Goal: Task Accomplishment & Management: Use online tool/utility

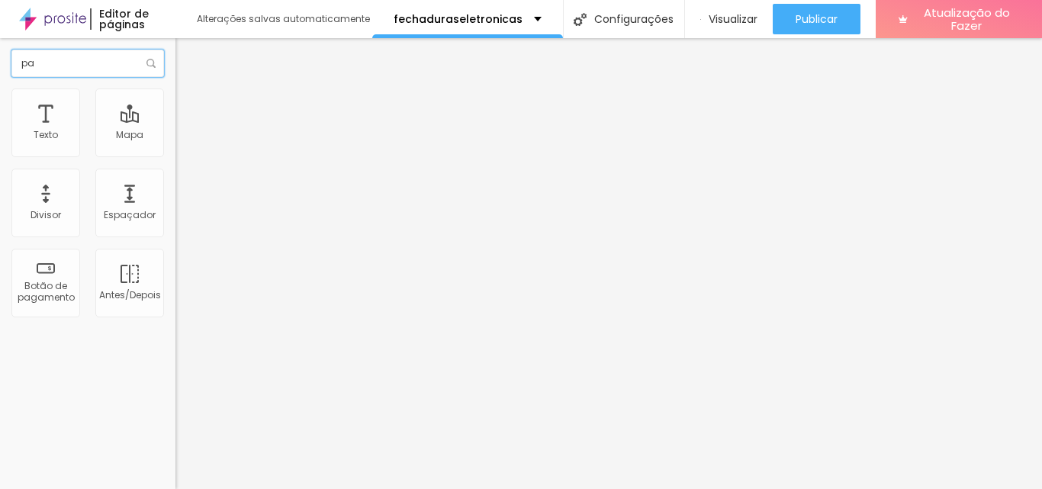
drag, startPoint x: 108, startPoint y: 66, endPoint x: 12, endPoint y: 84, distance: 96.9
click at [12, 84] on div "pa" at bounding box center [87, 63] width 175 height 50
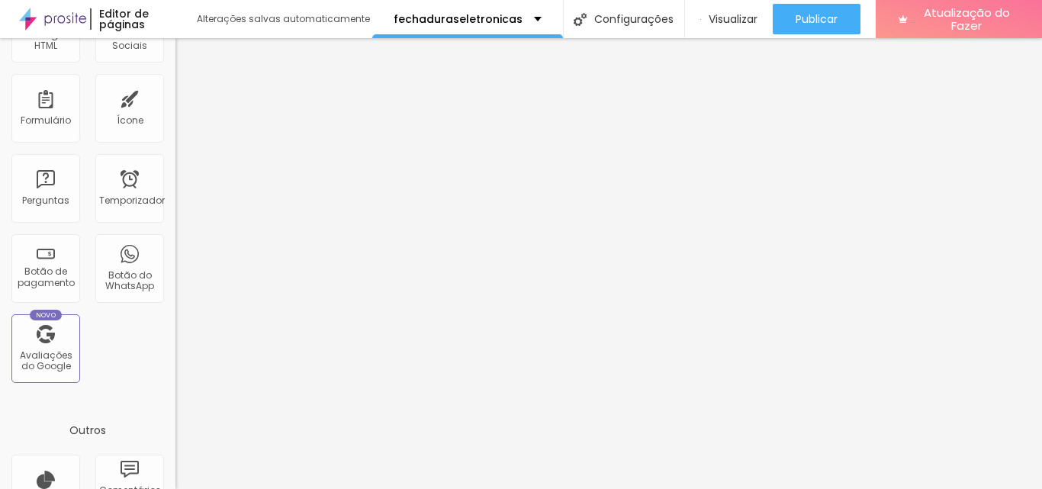
scroll to position [388, 0]
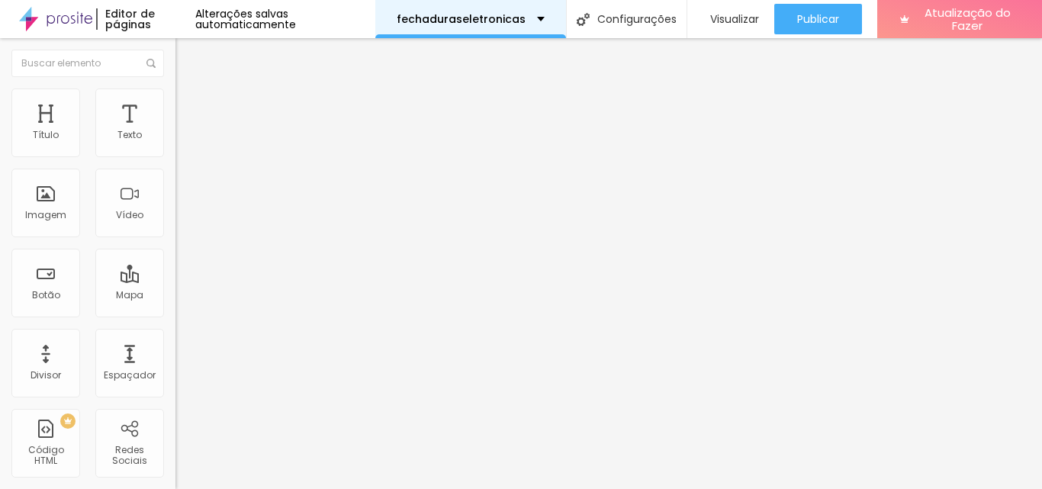
click at [528, 20] on div "fechaduraseletronicas" at bounding box center [471, 19] width 148 height 11
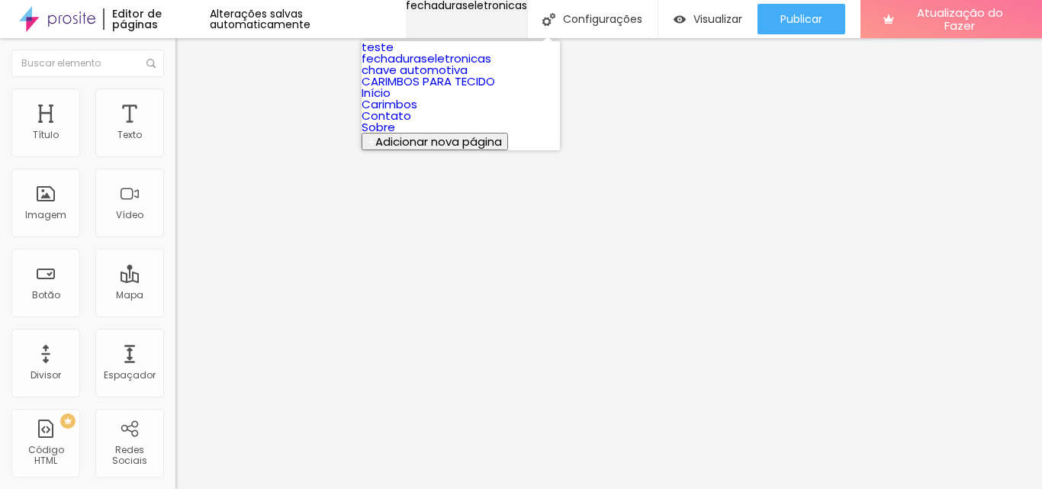
click at [527, 11] on div "fechaduraseletronicas" at bounding box center [466, 5] width 121 height 11
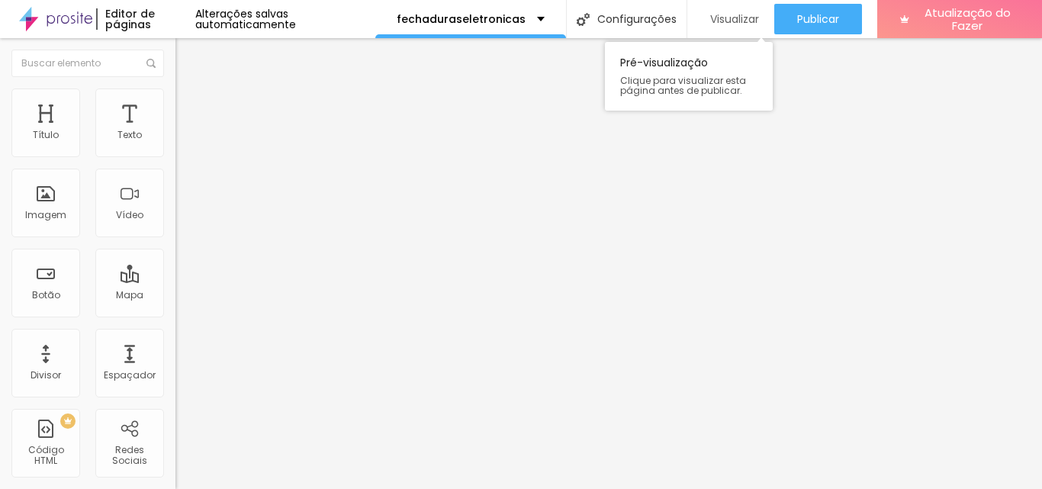
click at [731, 18] on font "Visualizar" at bounding box center [734, 18] width 49 height 15
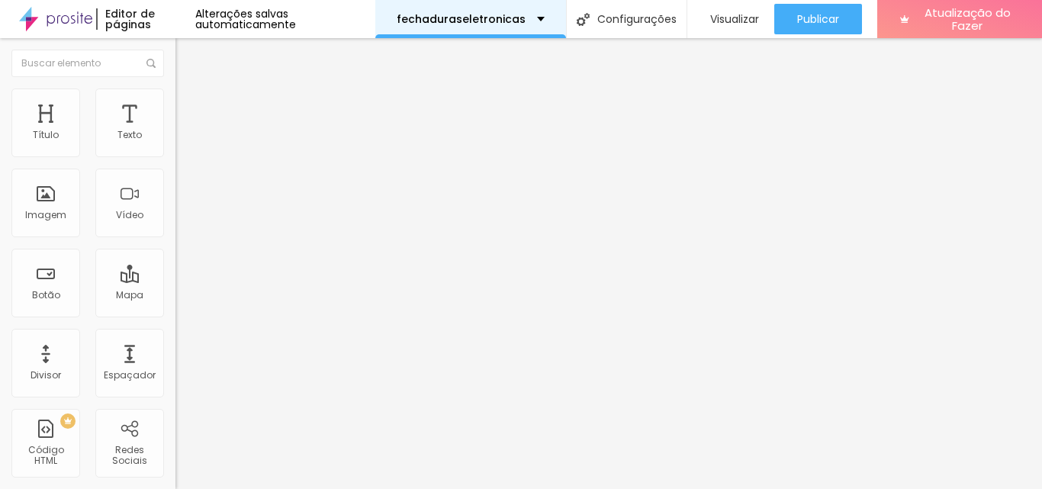
click at [532, 14] on div "fechaduraseletronicas" at bounding box center [471, 19] width 148 height 11
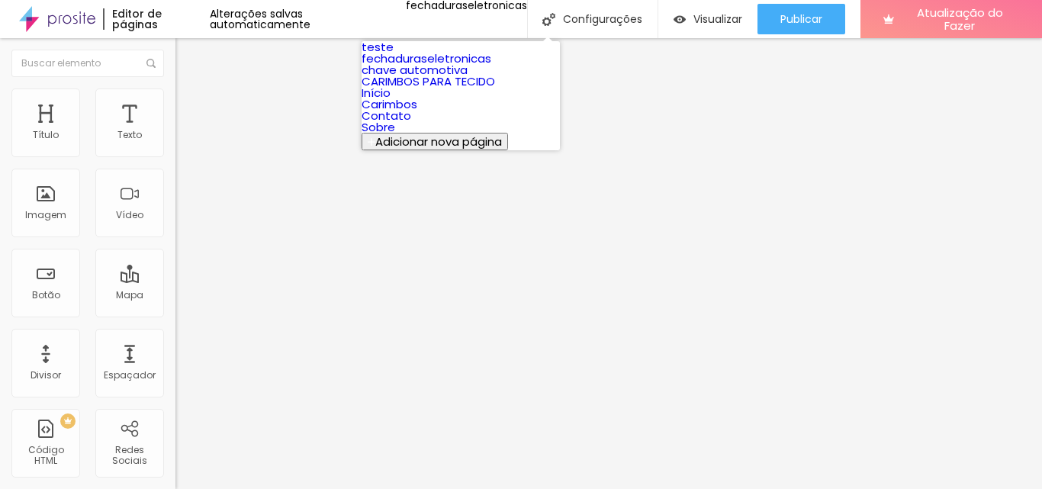
click at [491, 66] on link "fechaduraseletronicas" at bounding box center [427, 58] width 130 height 16
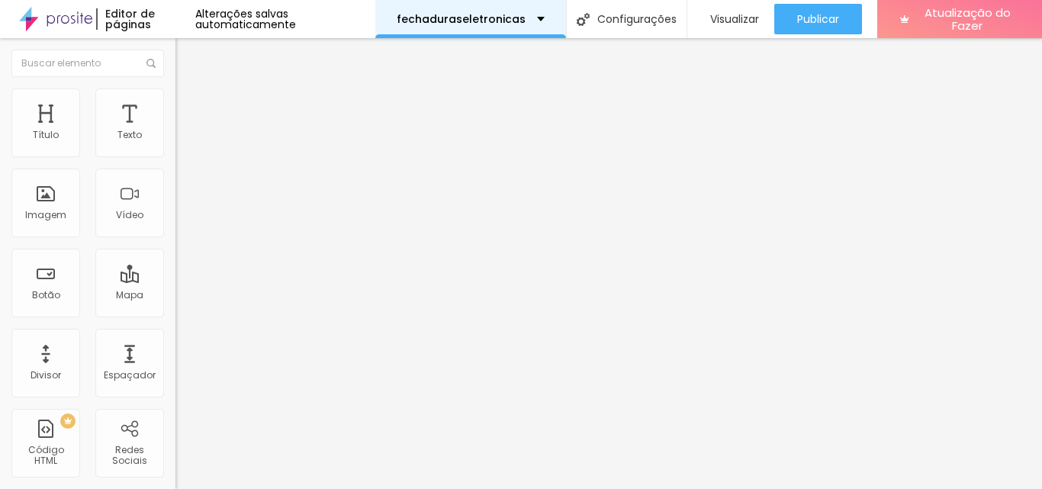
click at [520, 14] on div "fechaduraseletronicas" at bounding box center [471, 19] width 148 height 11
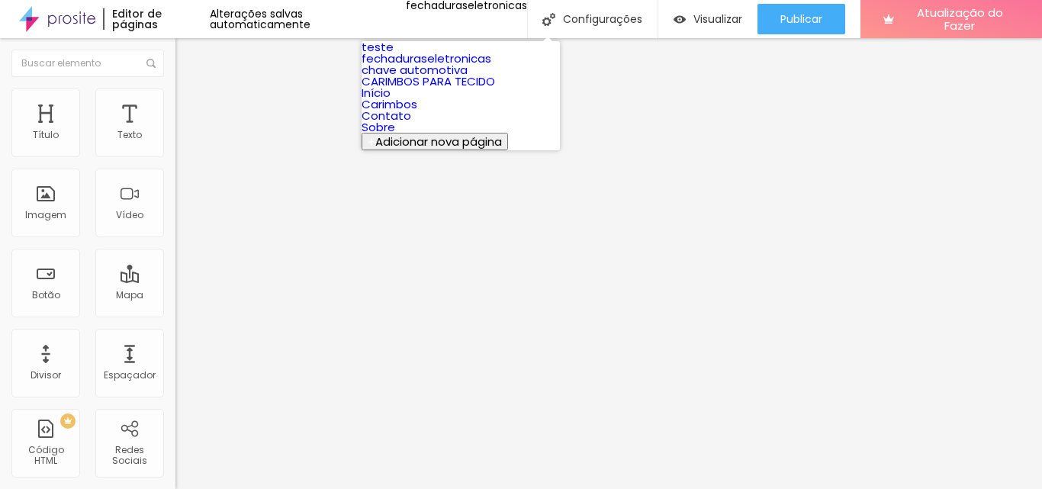
click at [394, 55] on link "teste" at bounding box center [378, 47] width 32 height 16
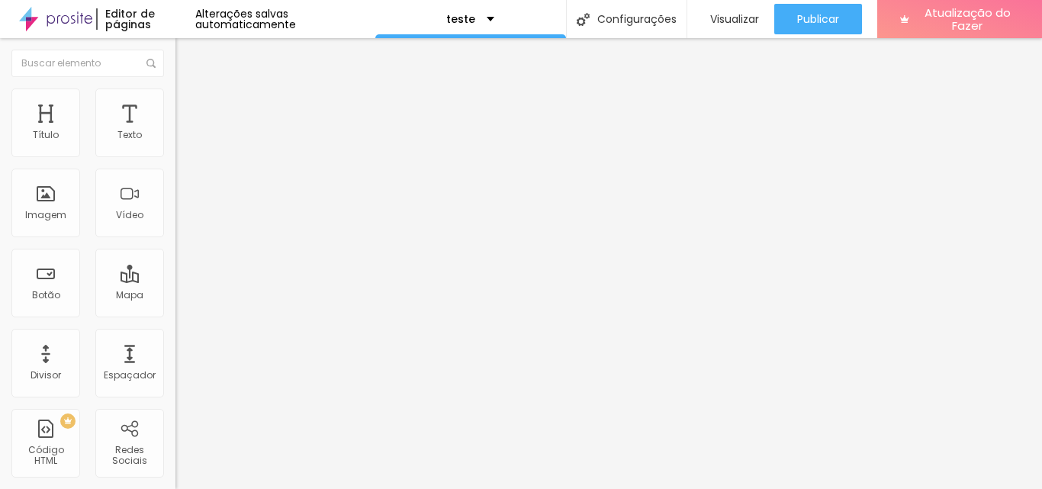
click at [175, 197] on div at bounding box center [262, 191] width 175 height 117
click at [175, 153] on img at bounding box center [180, 147] width 11 height 11
click at [175, 165] on img at bounding box center [180, 159] width 11 height 11
click at [735, 21] on font "Visualizar" at bounding box center [734, 18] width 49 height 15
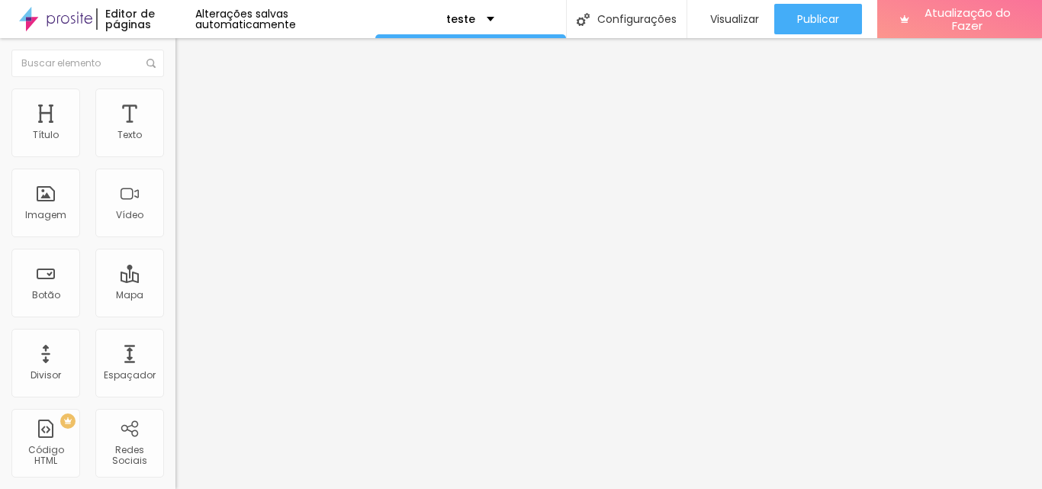
scroll to position [76, 0]
click at [184, 124] on font "caracteres" at bounding box center [209, 117] width 51 height 13
click at [175, 98] on img at bounding box center [182, 95] width 14 height 14
type input "4"
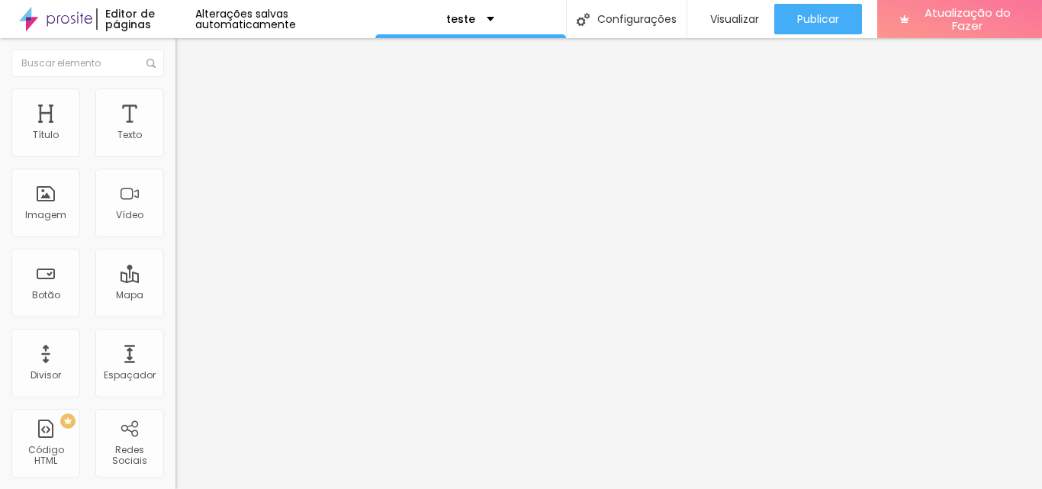
type input "44"
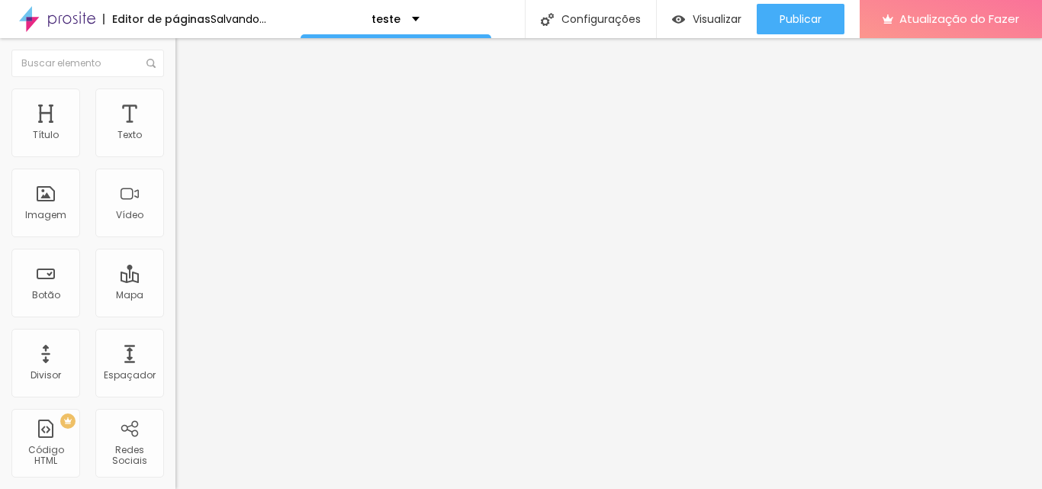
type input "82"
type input "100"
drag, startPoint x: 37, startPoint y: 150, endPoint x: 182, endPoint y: 158, distance: 144.4
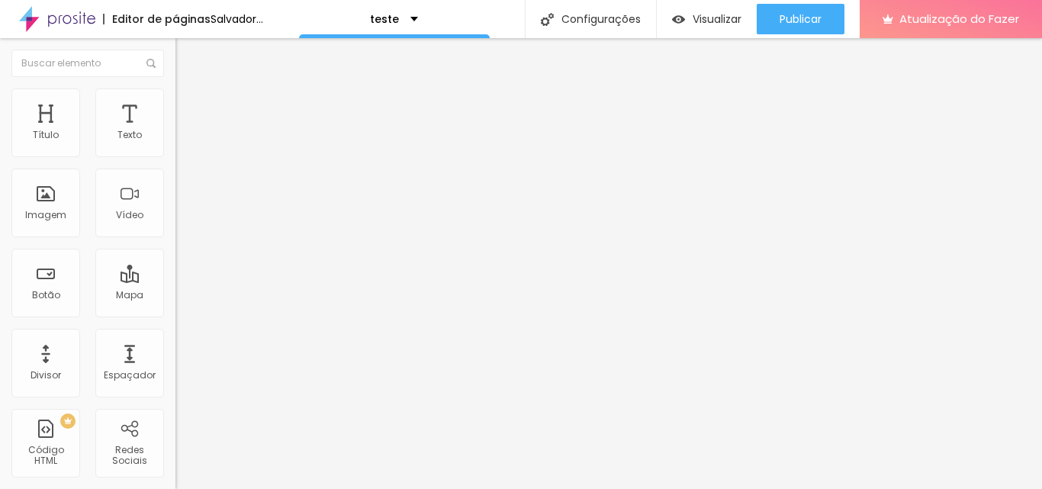
type input "100"
click at [182, 281] on input "range" at bounding box center [224, 287] width 98 height 12
type input "1"
type input "100"
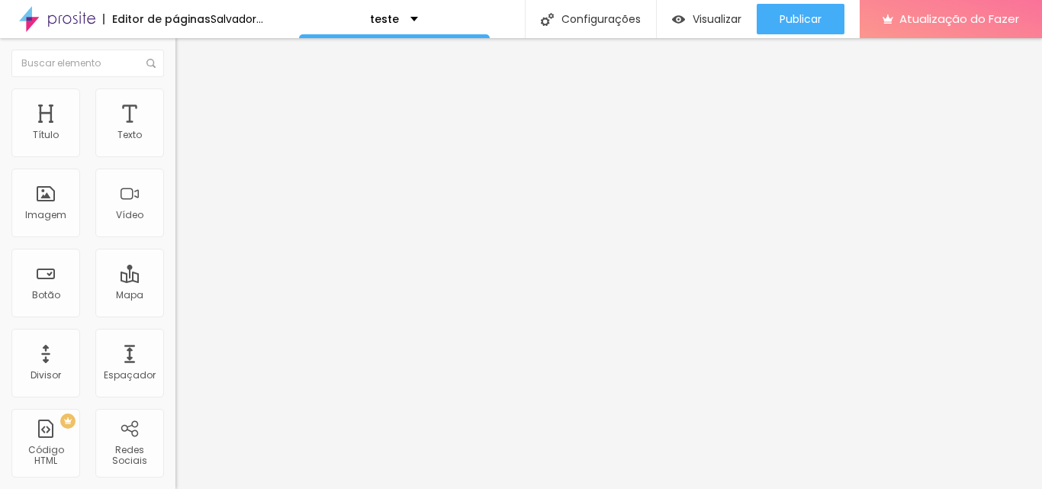
type input "100"
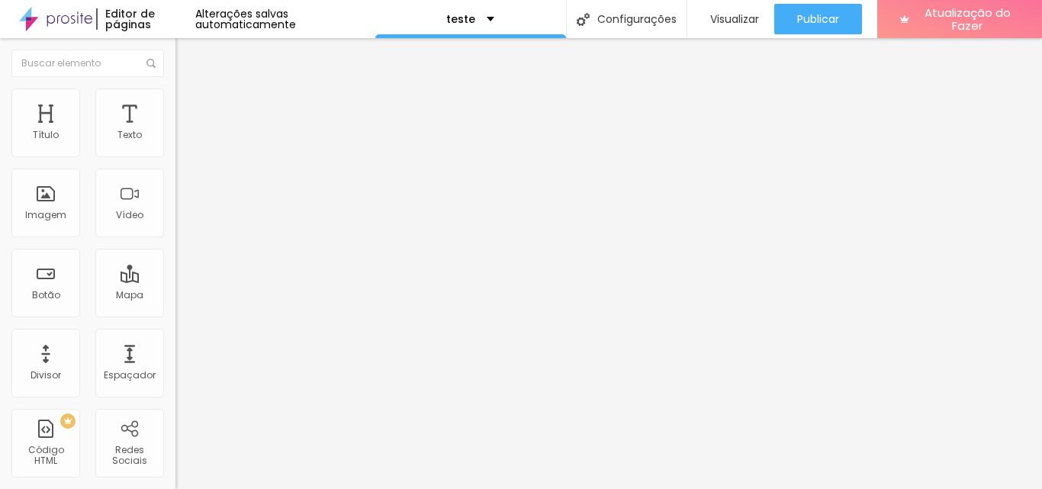
drag, startPoint x: 164, startPoint y: 184, endPoint x: 185, endPoint y: 184, distance: 21.4
type input "100"
drag, startPoint x: 46, startPoint y: 105, endPoint x: 72, endPoint y: 112, distance: 27.6
click at [189, 90] on font "Conteúdo" at bounding box center [212, 83] width 47 height 13
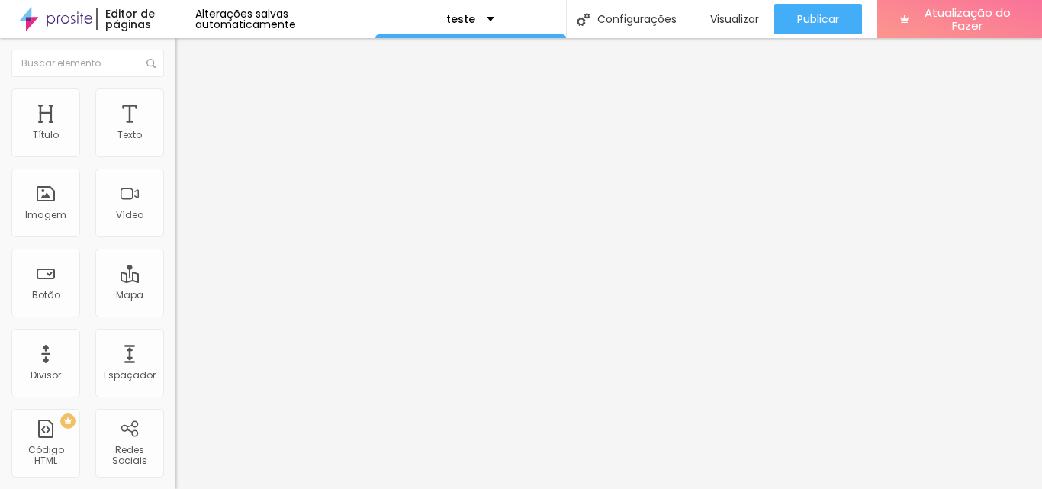
click at [175, 177] on img at bounding box center [180, 171] width 11 height 11
click at [175, 153] on img at bounding box center [180, 147] width 11 height 11
click at [175, 216] on div at bounding box center [262, 191] width 175 height 117
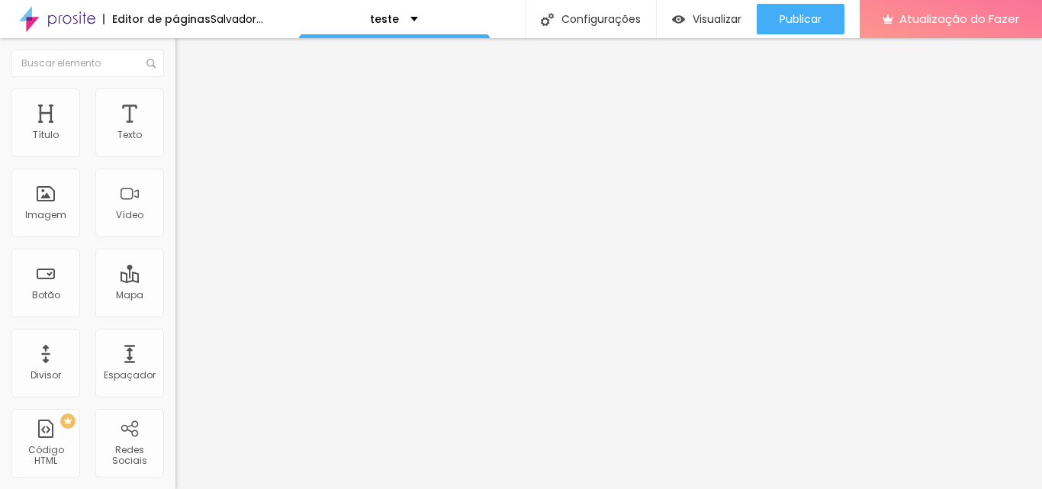
click at [187, 62] on img "button" at bounding box center [193, 56] width 12 height 12
click at [175, 204] on div at bounding box center [262, 191] width 175 height 117
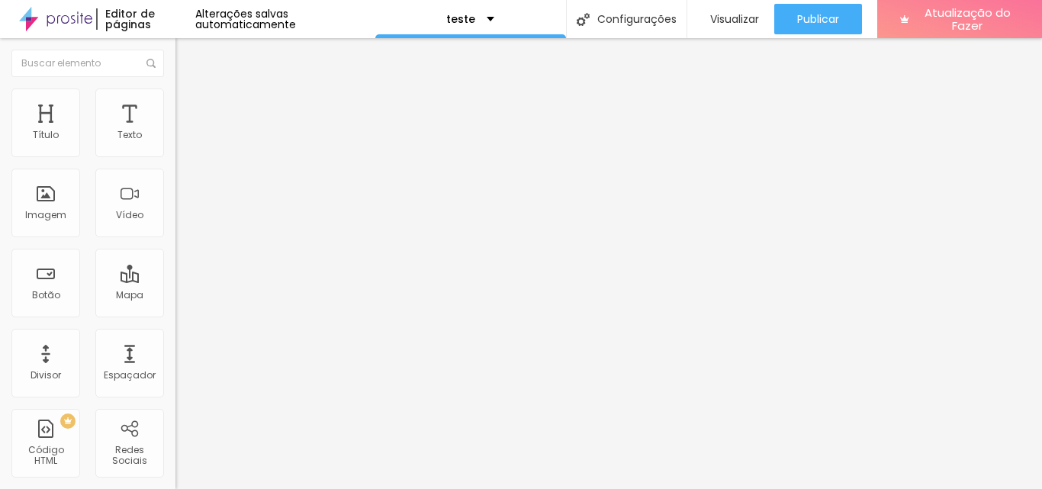
click at [175, 239] on div "< span class = "hcg-slide-text" > 72730NYMAG1H0FY.jpg </ span > </ a > </div> ​…" at bounding box center [470, 186] width 590 height 106
click at [175, 338] on div "Editar nulo Conteúdo Avançado Código HTML 0 caracteres 1 < span class = "número…" at bounding box center [262, 263] width 175 height 451
click at [175, 153] on img at bounding box center [180, 147] width 11 height 11
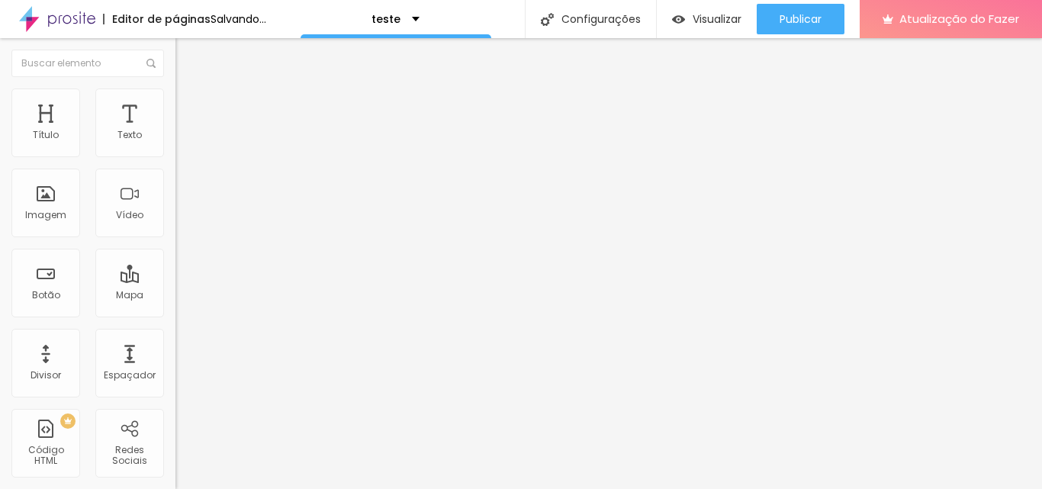
click at [175, 178] on div at bounding box center [262, 160] width 175 height 37
click at [175, 177] on img at bounding box center [180, 171] width 11 height 11
click at [725, 27] on div "Visualizar" at bounding box center [706, 19] width 69 height 31
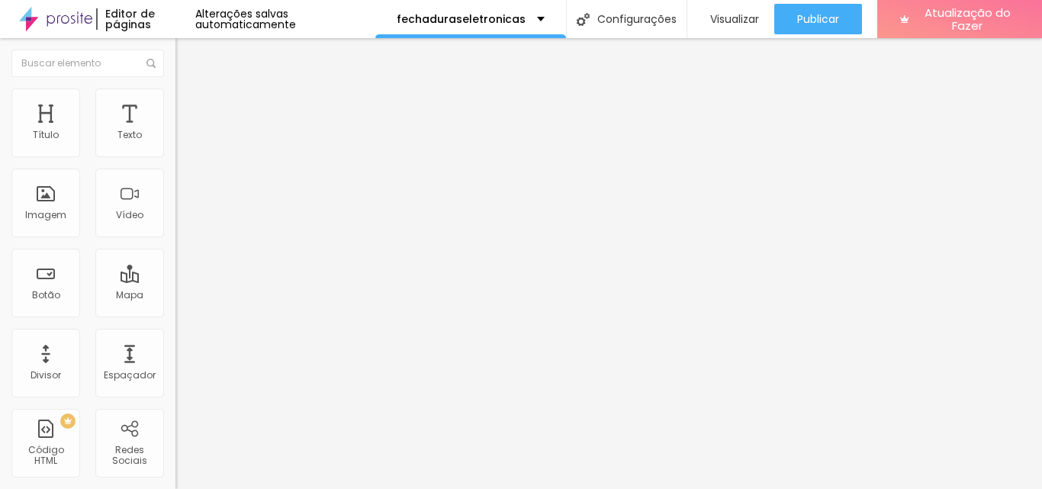
click at [264, 18] on font "Alterações salvas automaticamente" at bounding box center [245, 19] width 101 height 26
click at [243, 20] on font "Alterações salvas automaticamente" at bounding box center [245, 19] width 101 height 26
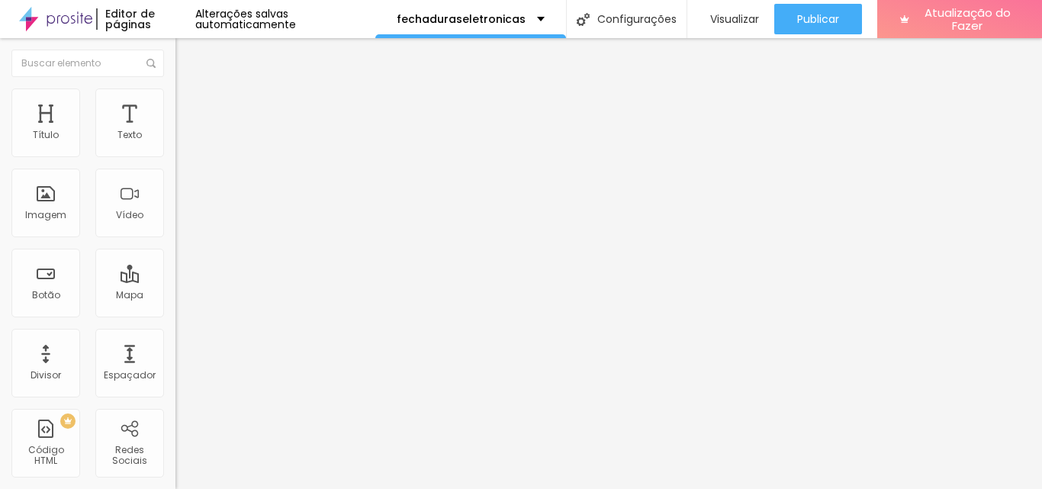
click at [175, 202] on div at bounding box center [262, 191] width 175 height 117
click at [175, 131] on img at bounding box center [179, 126] width 9 height 9
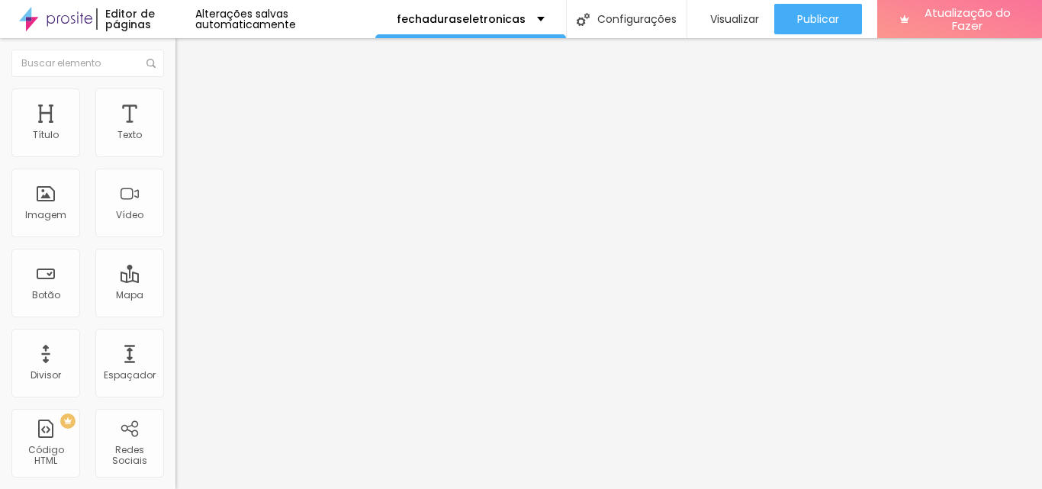
scroll to position [0, 0]
click at [175, 131] on img at bounding box center [179, 126] width 9 height 9
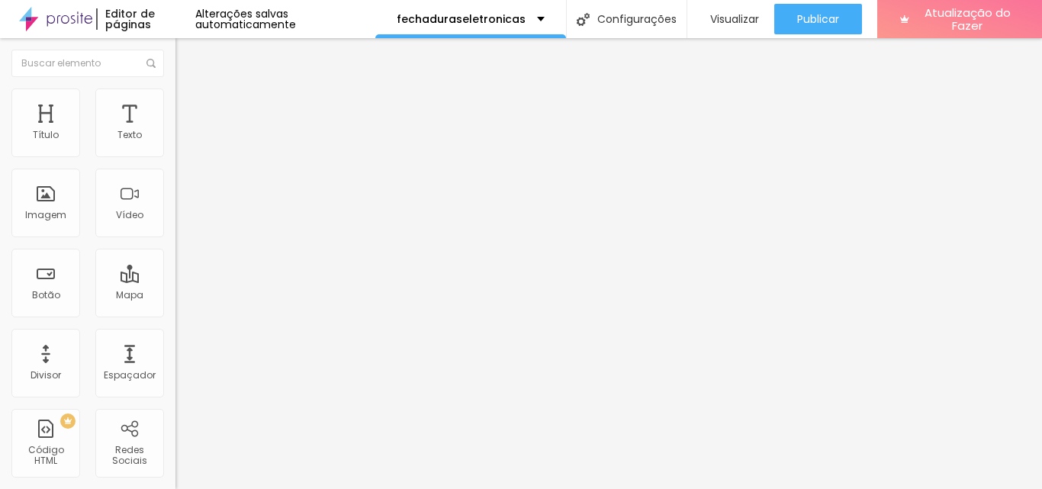
drag, startPoint x: 325, startPoint y: 194, endPoint x: 217, endPoint y: 192, distance: 108.3
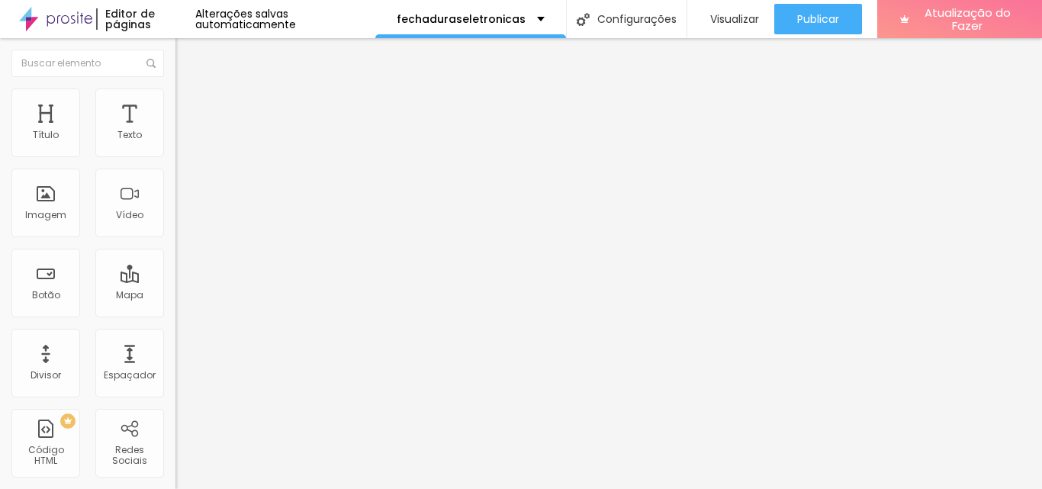
drag, startPoint x: 545, startPoint y: 182, endPoint x: 234, endPoint y: 185, distance: 311.2
click at [175, 131] on img at bounding box center [179, 126] width 9 height 9
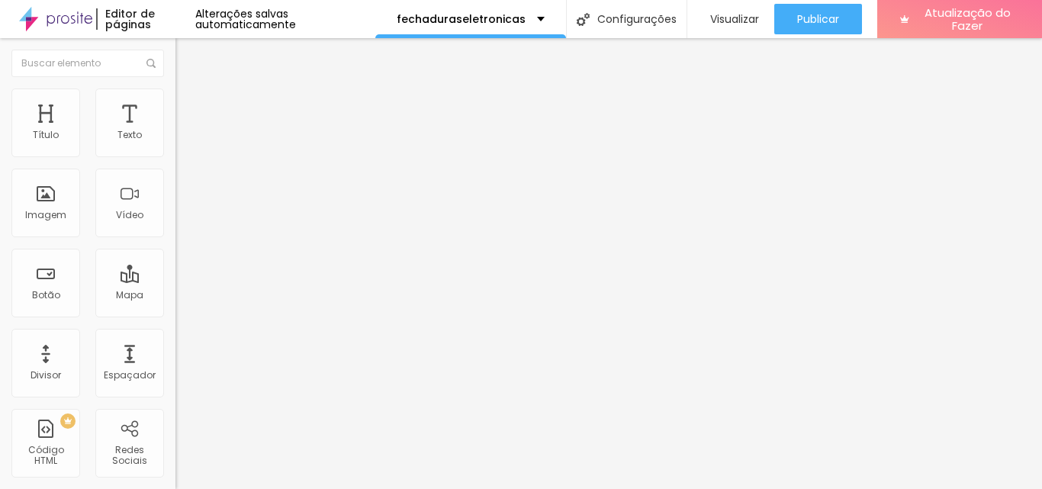
click at [175, 133] on div "0 caracteres" at bounding box center [262, 123] width 175 height 20
click at [175, 131] on img at bounding box center [179, 126] width 9 height 9
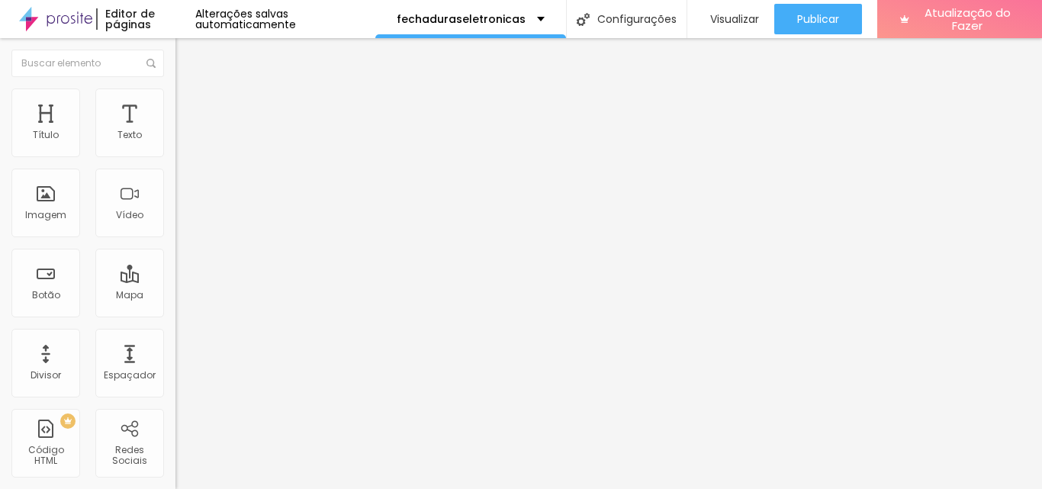
click at [175, 133] on div at bounding box center [244, 124] width 138 height 15
click at [175, 217] on div "< div id = "hcg-slider-1" classe = "hcg-slider" > < div classe = "hcg-slide-con…" at bounding box center [470, 185] width 590 height 106
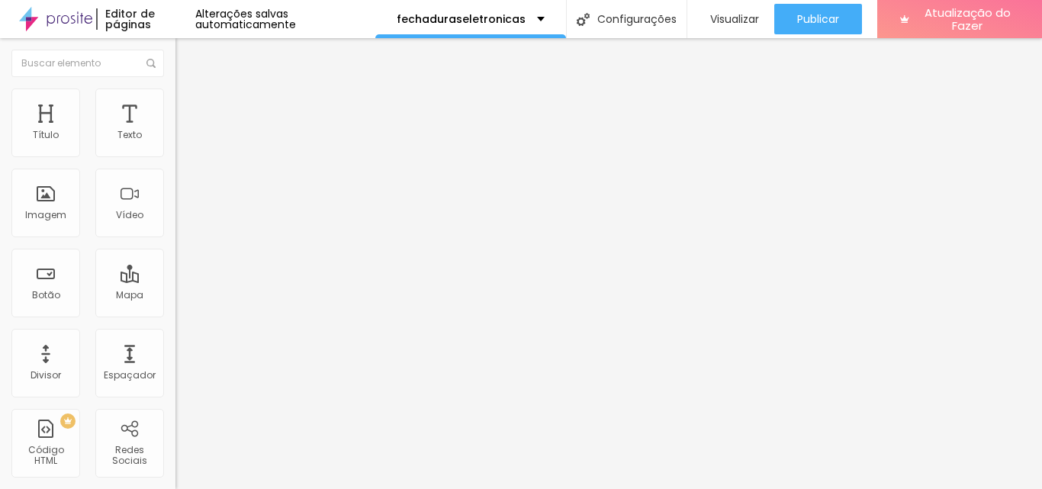
click at [175, 131] on img at bounding box center [179, 126] width 9 height 9
click at [718, 22] on font "Visualizar" at bounding box center [734, 18] width 49 height 15
